Goal: Transaction & Acquisition: Purchase product/service

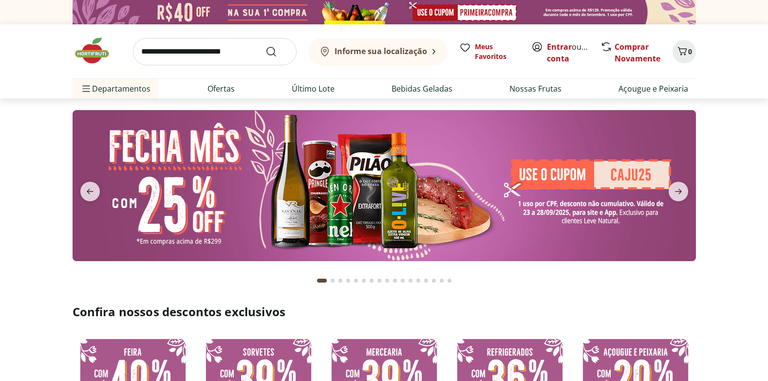
click at [486, 192] on img at bounding box center [384, 185] width 623 height 151
click at [550, 50] on link "Entrar" at bounding box center [559, 46] width 25 height 11
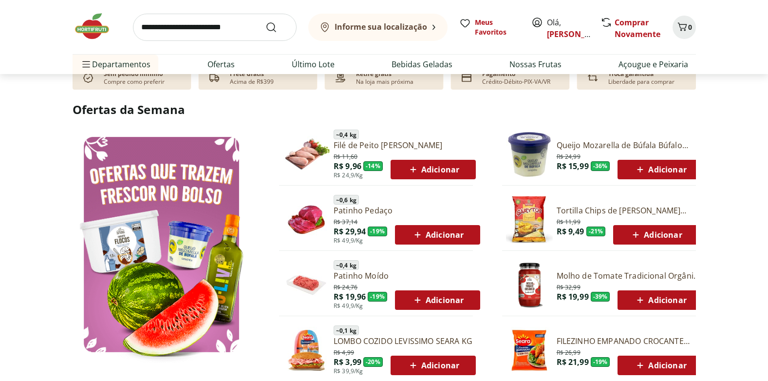
scroll to position [487, 0]
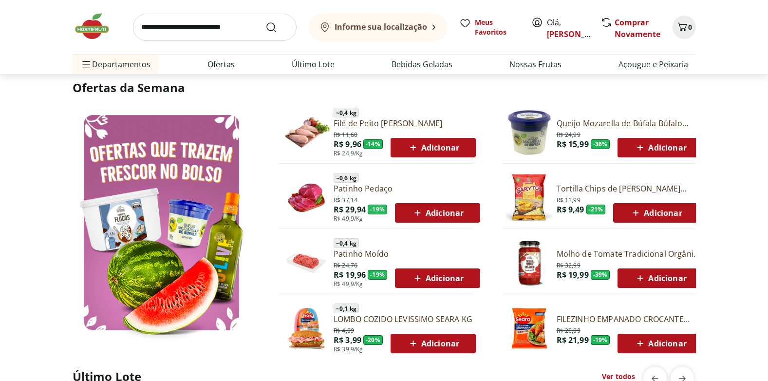
click at [445, 214] on span "Adicionar" at bounding box center [438, 213] width 52 height 12
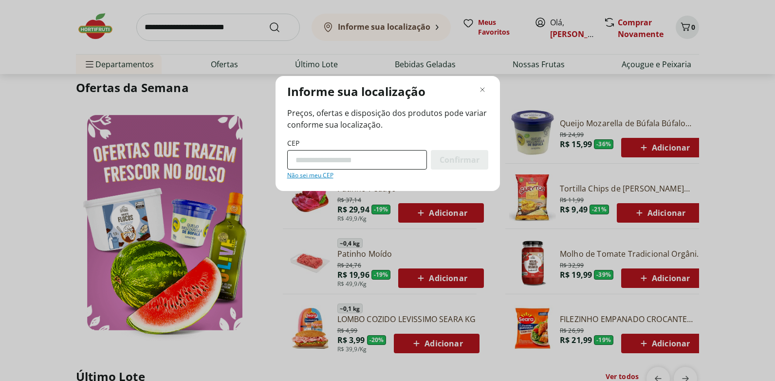
click at [350, 165] on input "CEP" at bounding box center [357, 159] width 140 height 19
type input "*********"
click at [473, 169] on div "Confirmar" at bounding box center [459, 159] width 57 height 19
click at [472, 152] on div "Confirmar" at bounding box center [459, 159] width 57 height 19
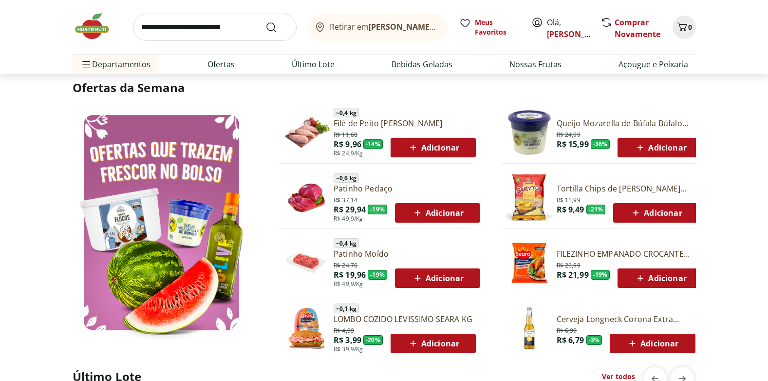
click at [443, 149] on span "Adicionar" at bounding box center [433, 148] width 52 height 12
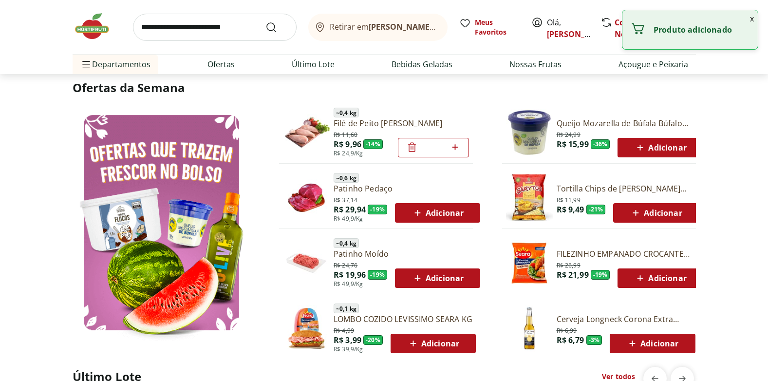
click at [443, 149] on input "*" at bounding box center [433, 147] width 31 height 11
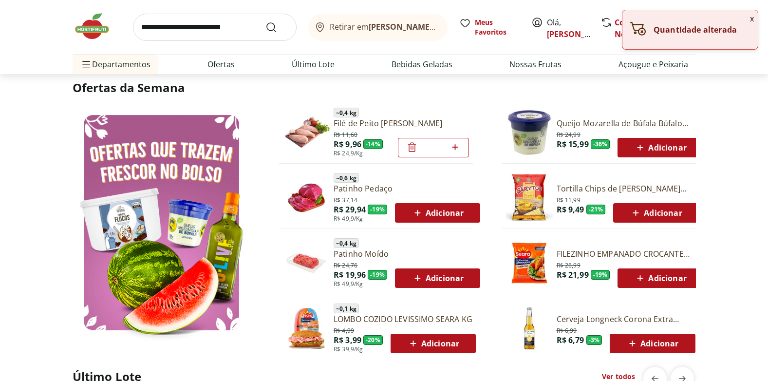
click at [434, 207] on span "Adicionar" at bounding box center [438, 213] width 52 height 12
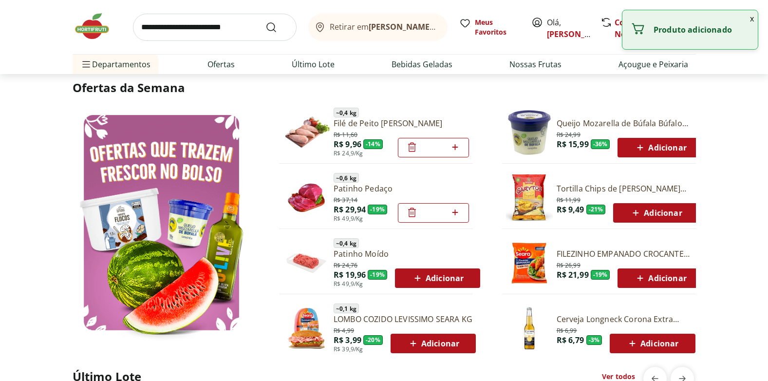
click at [436, 275] on span "Adicionar" at bounding box center [438, 278] width 52 height 12
click at [454, 345] on span "Adicionar" at bounding box center [433, 344] width 52 height 12
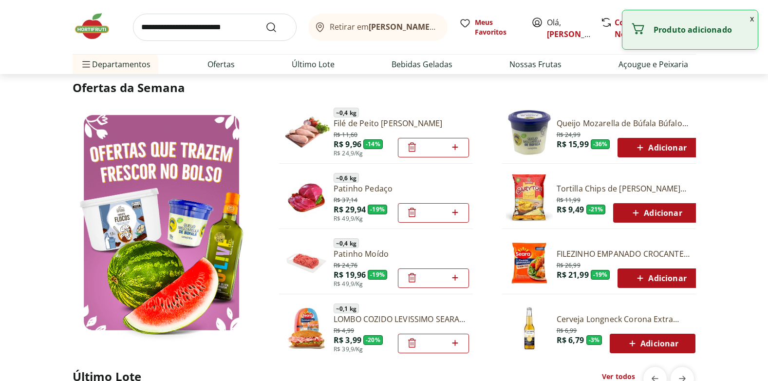
click at [677, 340] on span "Adicionar" at bounding box center [652, 344] width 52 height 12
click at [646, 267] on div "R$ 26,99 R$ 21,99 - 19 % Adicionar" at bounding box center [630, 274] width 147 height 28
click at [653, 215] on span "Adicionar" at bounding box center [656, 213] width 52 height 12
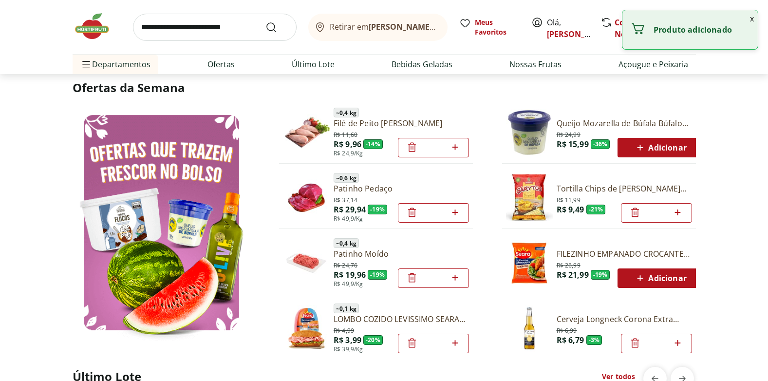
click at [643, 139] on div "Adicionar" at bounding box center [660, 148] width 70 height 18
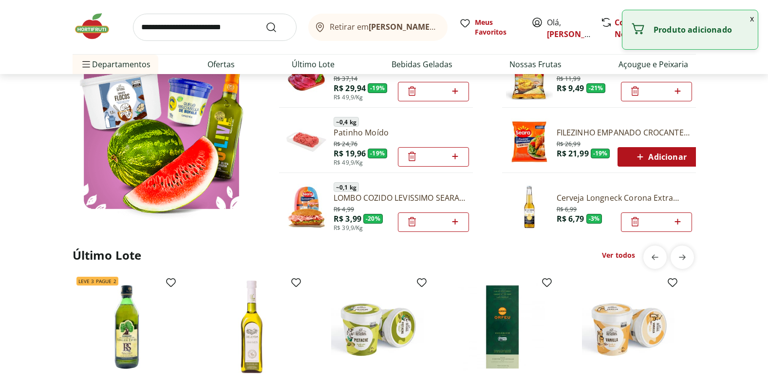
scroll to position [633, 0]
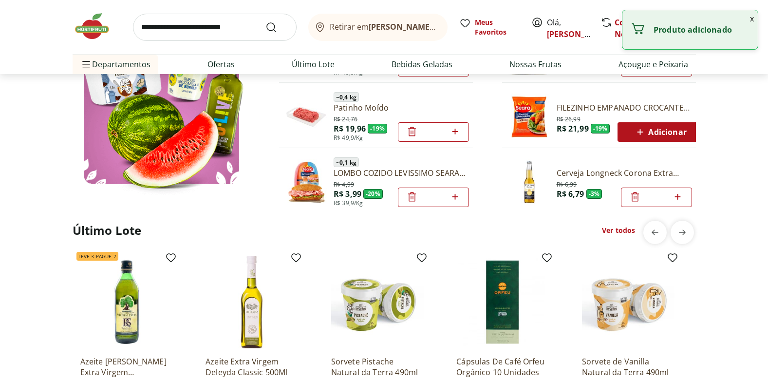
click at [671, 129] on span "Adicionar" at bounding box center [660, 132] width 52 height 12
click at [679, 135] on icon at bounding box center [678, 132] width 12 height 12
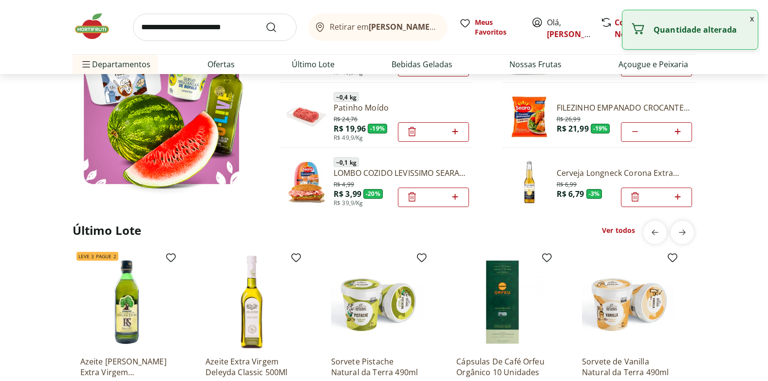
click at [715, 113] on section "Ofertas da Semana ~ 0,4 kg Filé de Peito de Frango Resfriado R$ 11,60 R$ 9,96 -…" at bounding box center [384, 68] width 768 height 270
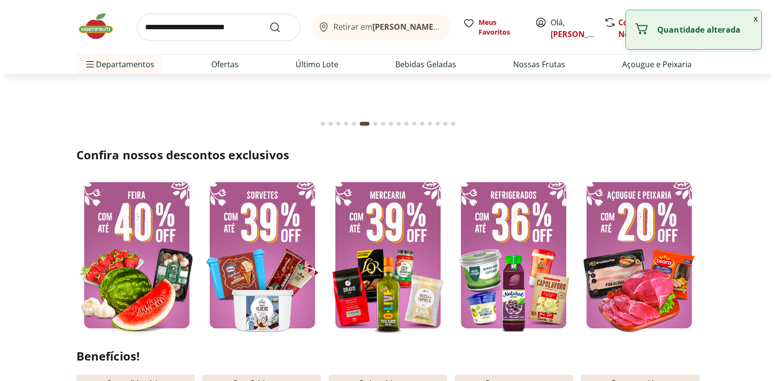
scroll to position [146, 0]
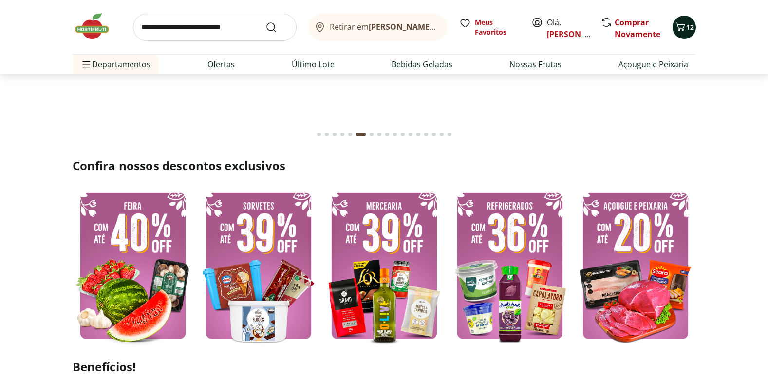
click at [680, 28] on icon "Carrinho" at bounding box center [680, 26] width 9 height 8
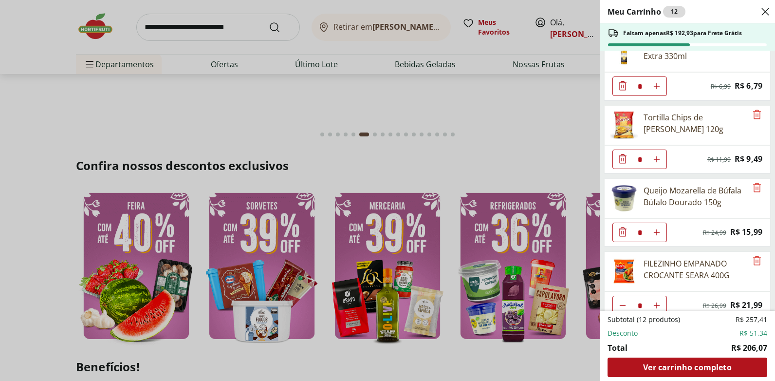
scroll to position [328, 0]
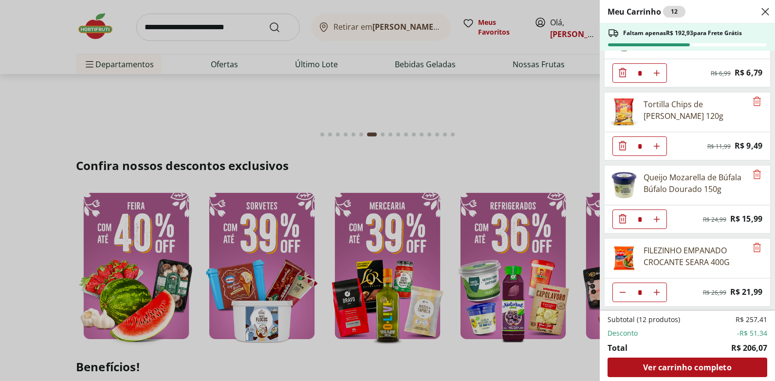
click at [656, 291] on icon "Aumentar Quantidade" at bounding box center [657, 292] width 8 height 8
type input "*"
click at [656, 291] on icon "Aumentar Quantidade" at bounding box center [657, 292] width 8 height 8
type input "*"
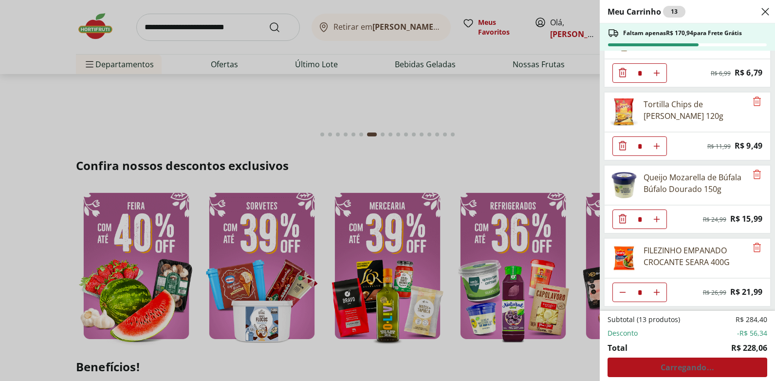
type input "*"
click at [656, 291] on icon "Aumentar Quantidade" at bounding box center [657, 292] width 8 height 8
type input "*"
click at [656, 291] on icon "Aumentar Quantidade" at bounding box center [657, 292] width 8 height 8
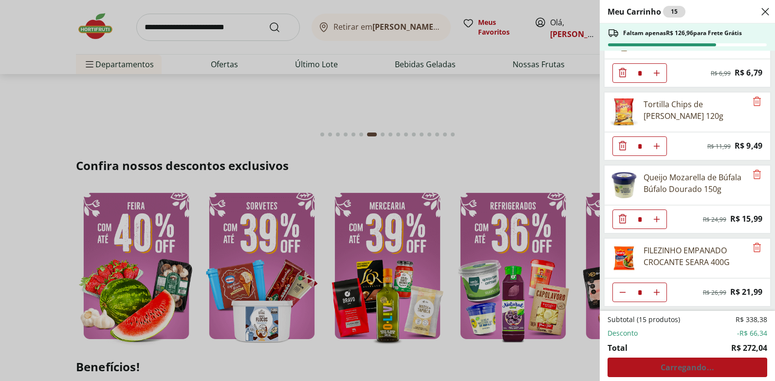
type input "*"
click at [656, 291] on icon "Aumentar Quantidade" at bounding box center [657, 292] width 8 height 8
type input "**"
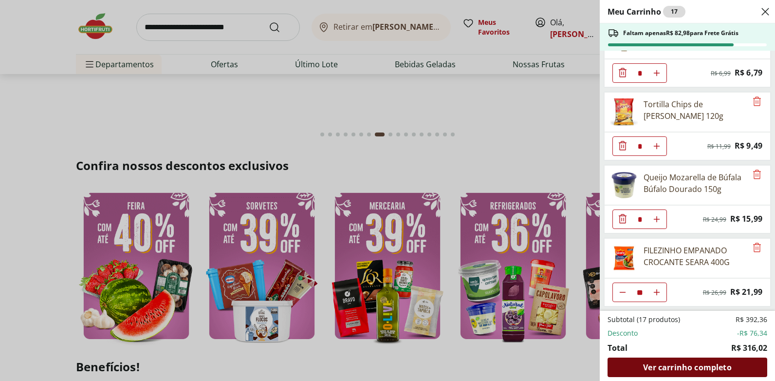
click at [667, 370] on span "Ver carrinho completo" at bounding box center [687, 367] width 88 height 8
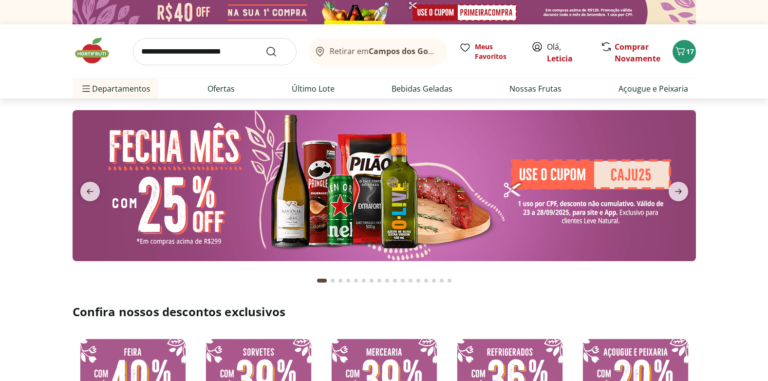
click at [241, 14] on img at bounding box center [384, 12] width 623 height 24
click at [498, 4] on img at bounding box center [384, 12] width 623 height 24
click at [678, 51] on icon "Carrinho" at bounding box center [680, 51] width 9 height 8
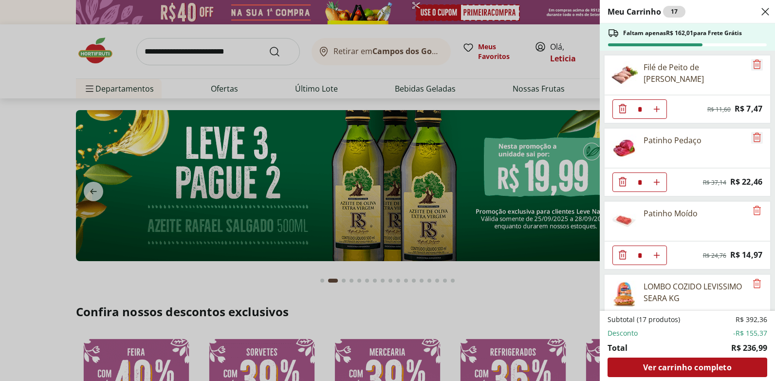
click at [754, 65] on icon "Remove" at bounding box center [758, 63] width 8 height 9
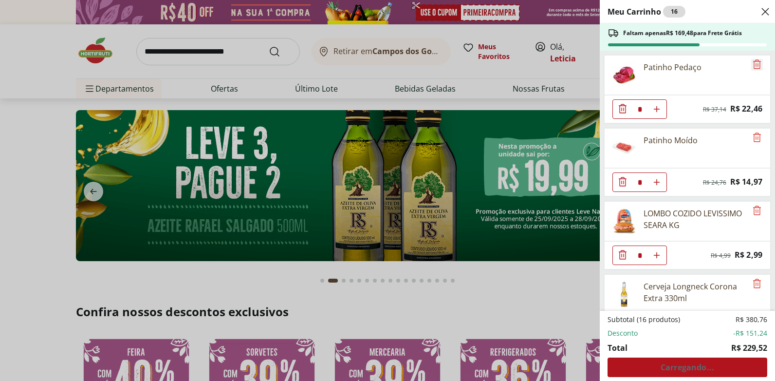
click at [754, 65] on icon "Remove" at bounding box center [758, 63] width 8 height 9
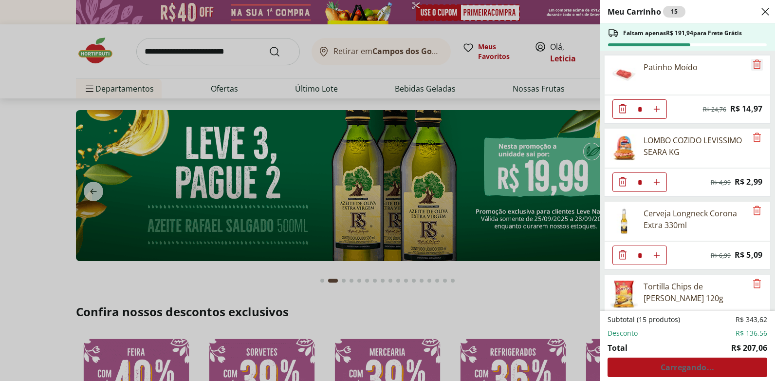
click at [754, 65] on icon "Remove" at bounding box center [758, 63] width 8 height 9
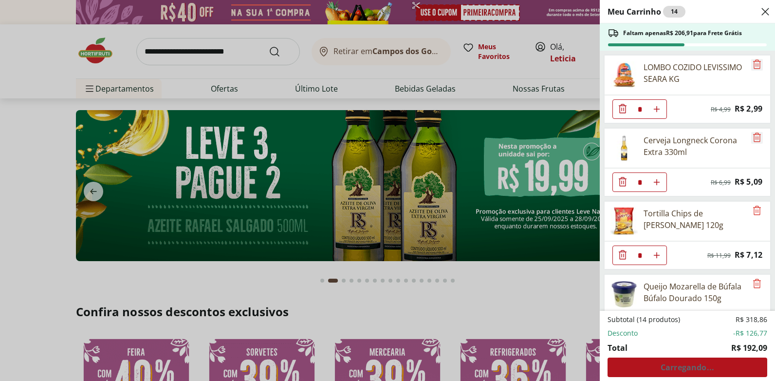
click at [754, 66] on icon "Remove" at bounding box center [758, 63] width 8 height 9
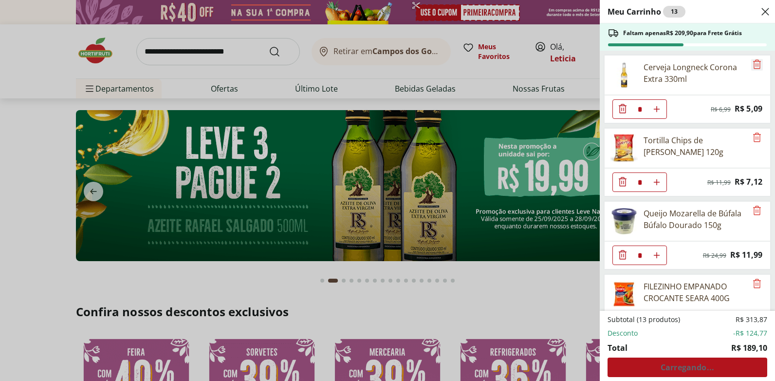
click at [754, 66] on icon "Remove" at bounding box center [758, 63] width 8 height 9
click at [754, 132] on icon "Remove" at bounding box center [758, 136] width 8 height 9
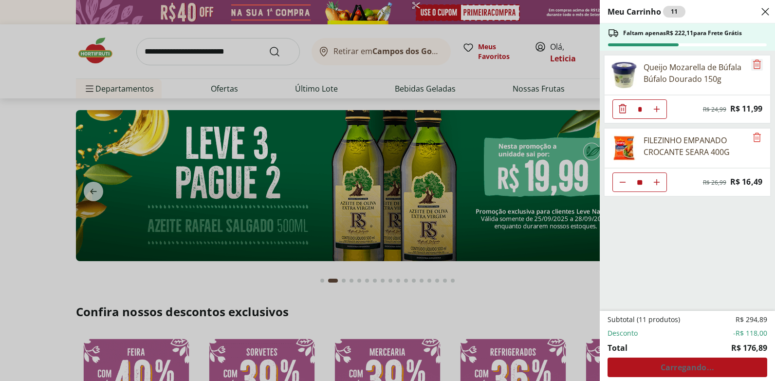
click at [754, 66] on icon "Remove" at bounding box center [758, 63] width 8 height 9
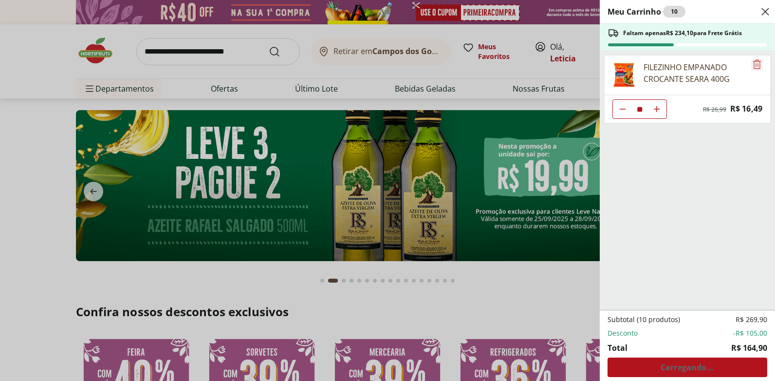
click at [754, 66] on icon "Remove" at bounding box center [758, 63] width 8 height 9
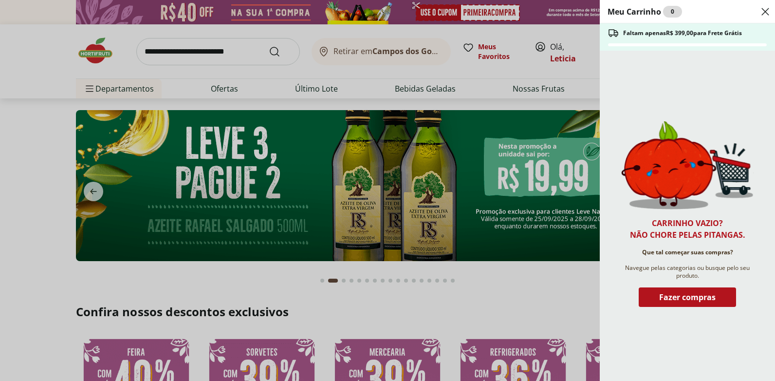
click at [547, 296] on div "Meu Carrinho 0 Faltam apenas R$ 399,00 para Frete Grátis Carrinho vazio? Não ch…" at bounding box center [387, 190] width 775 height 381
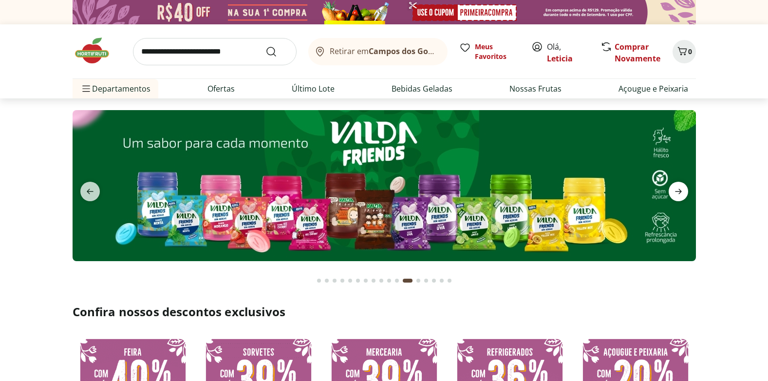
click at [673, 190] on icon "next" at bounding box center [679, 192] width 12 height 12
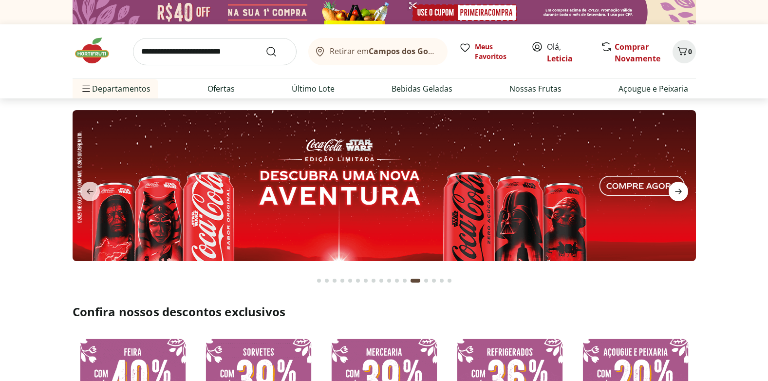
click at [673, 190] on icon "next" at bounding box center [679, 192] width 12 height 12
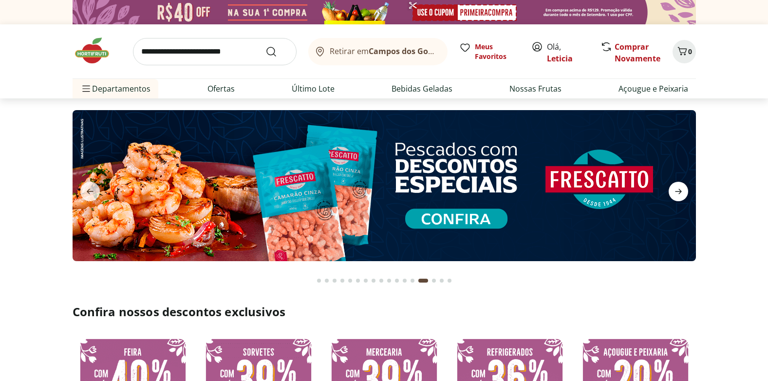
click at [673, 189] on icon "next" at bounding box center [679, 192] width 12 height 12
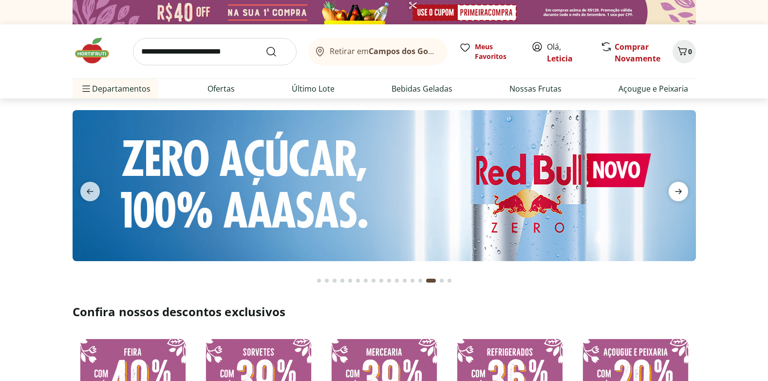
click at [673, 189] on icon "next" at bounding box center [679, 192] width 12 height 12
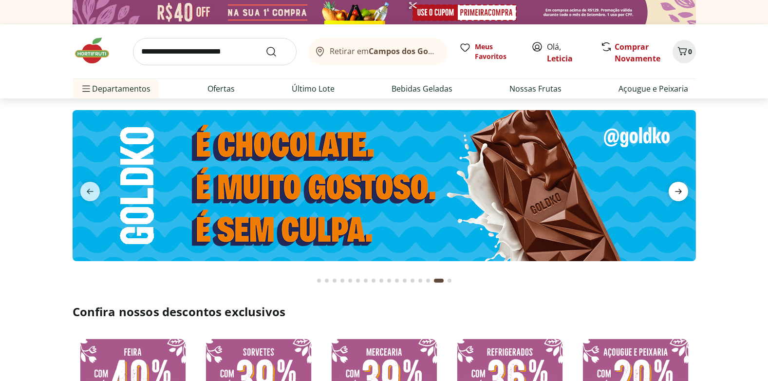
click at [673, 189] on icon "next" at bounding box center [679, 192] width 12 height 12
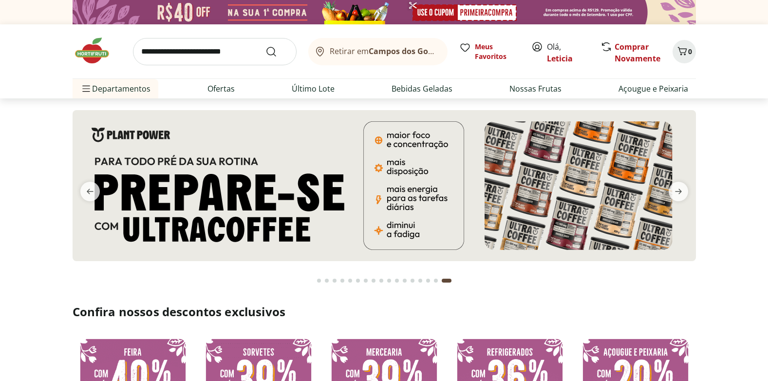
click at [233, 55] on input "search" at bounding box center [215, 51] width 164 height 27
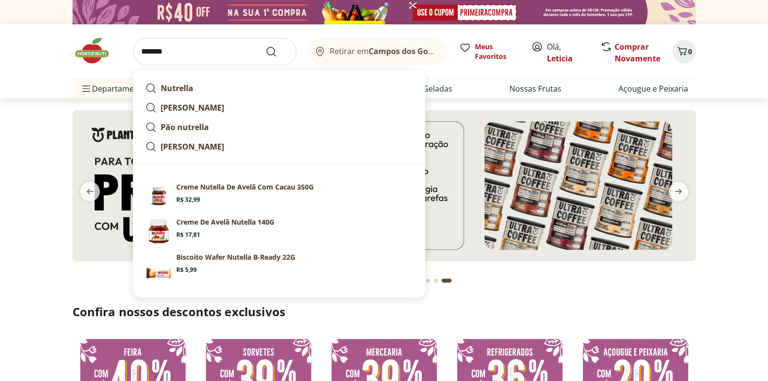
type input "*******"
click at [265, 46] on button "Submit Search" at bounding box center [276, 52] width 23 height 12
